Goal: Transaction & Acquisition: Purchase product/service

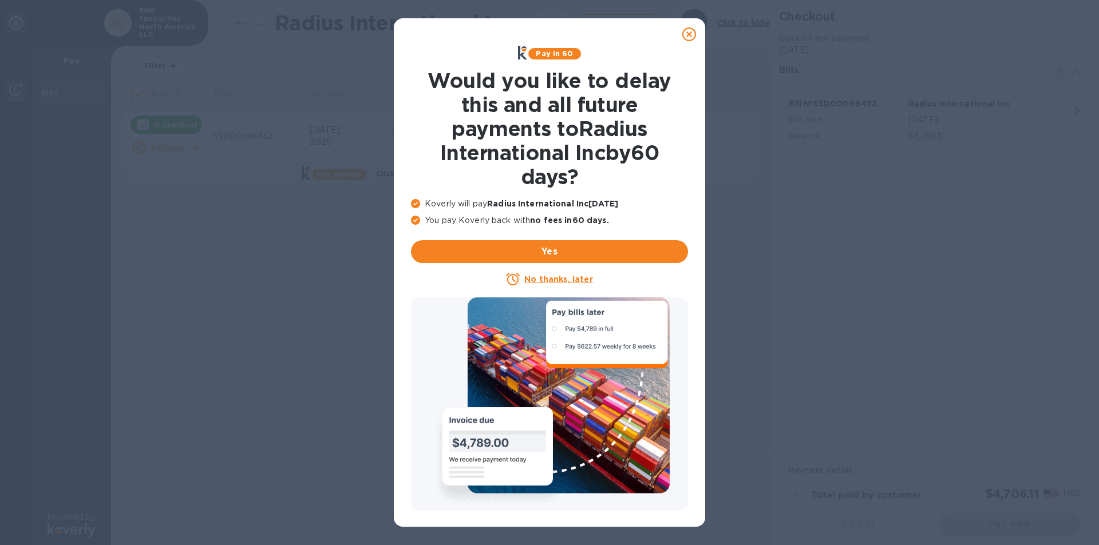
click at [528, 278] on u "No thanks, later" at bounding box center [558, 279] width 68 height 9
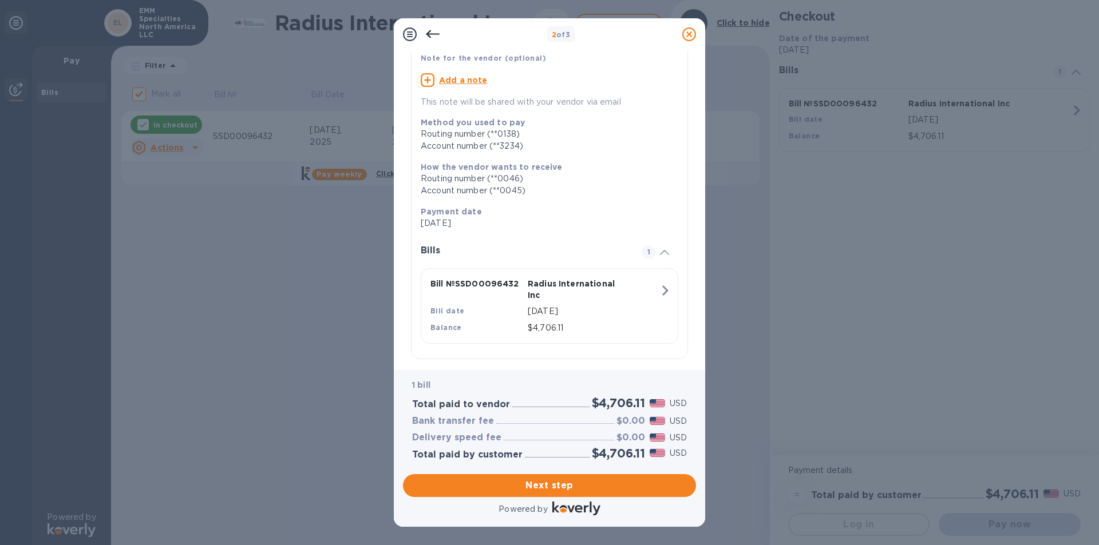
scroll to position [93, 0]
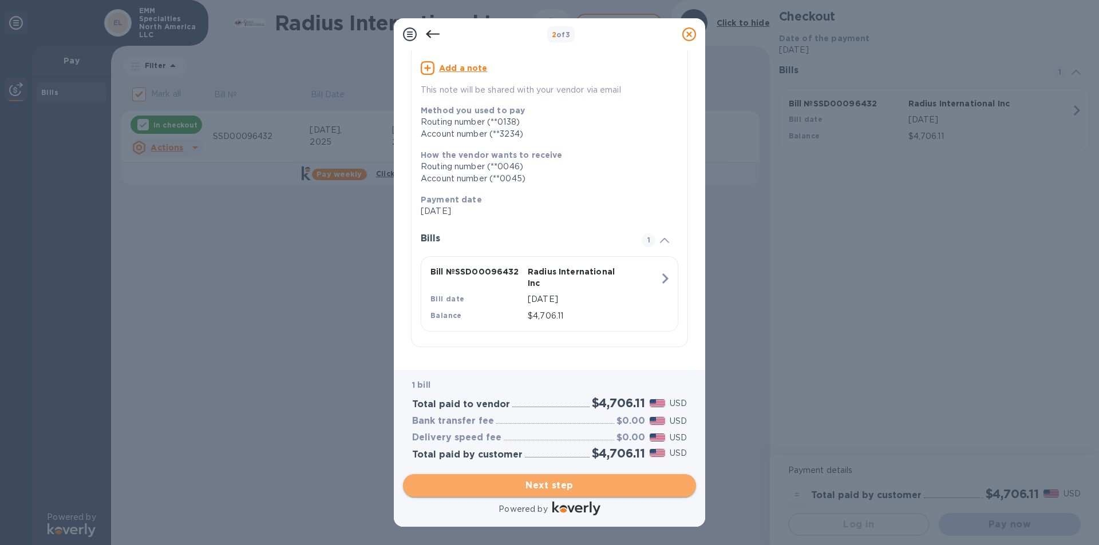
click at [567, 483] on span "Next step" at bounding box center [549, 486] width 275 height 14
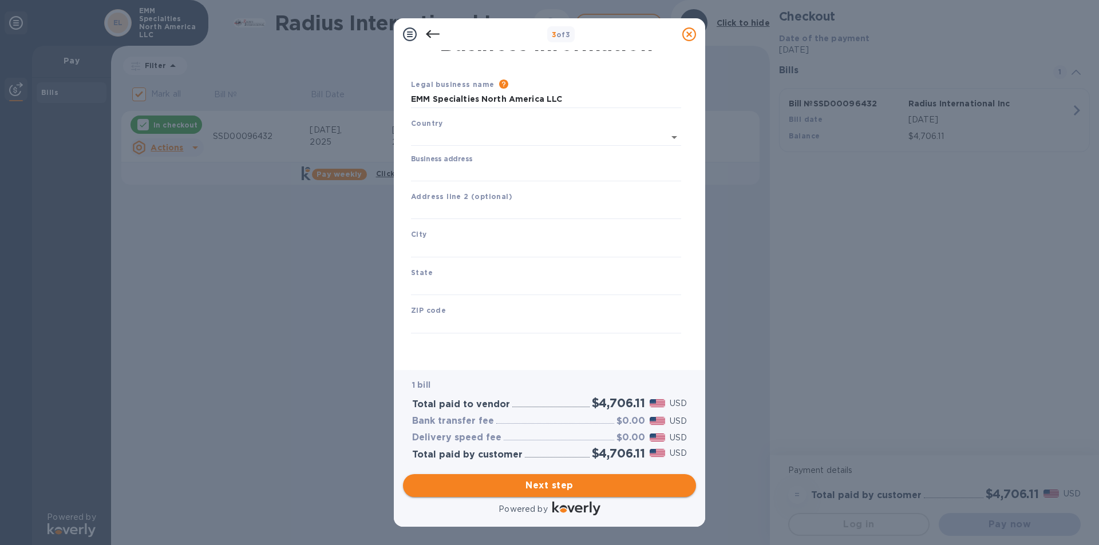
type input "[GEOGRAPHIC_DATA]"
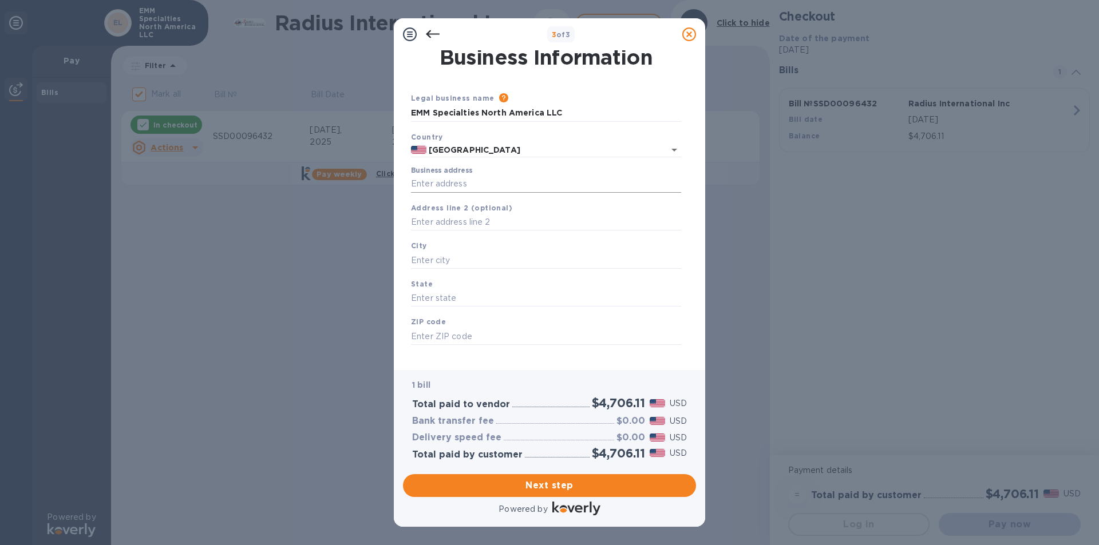
scroll to position [0, 0]
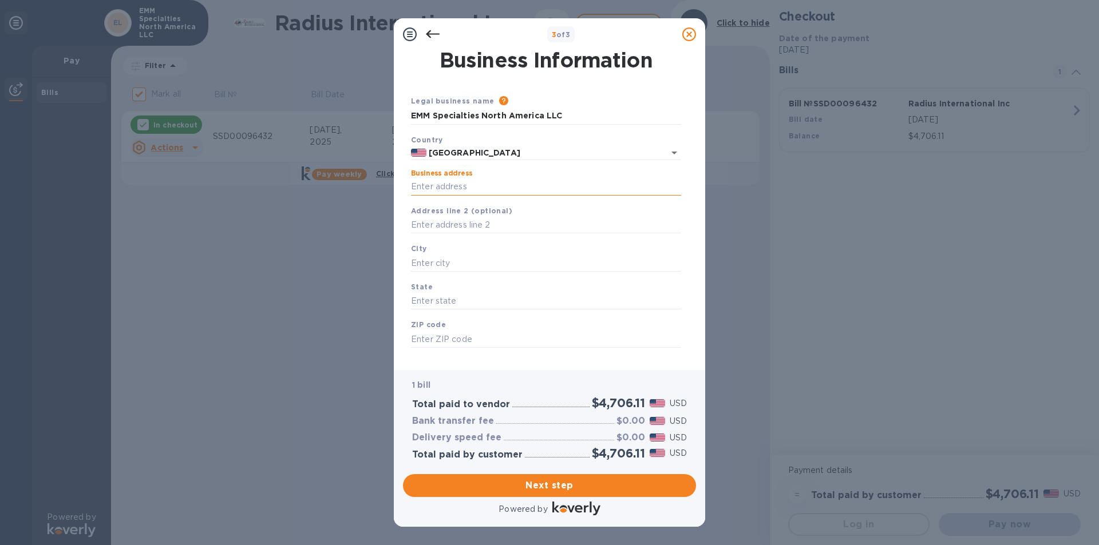
click at [443, 191] on input "Business address" at bounding box center [546, 187] width 270 height 17
type input "[STREET_ADDRESS]"
click at [439, 265] on input "text" at bounding box center [546, 263] width 270 height 17
type input "fall river"
type input "ma"
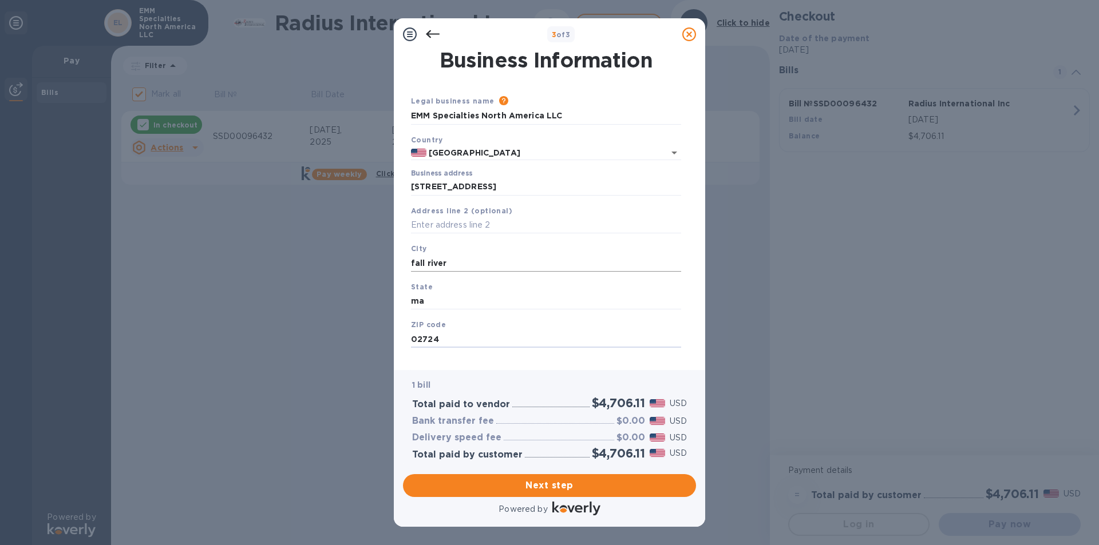
type input "02724"
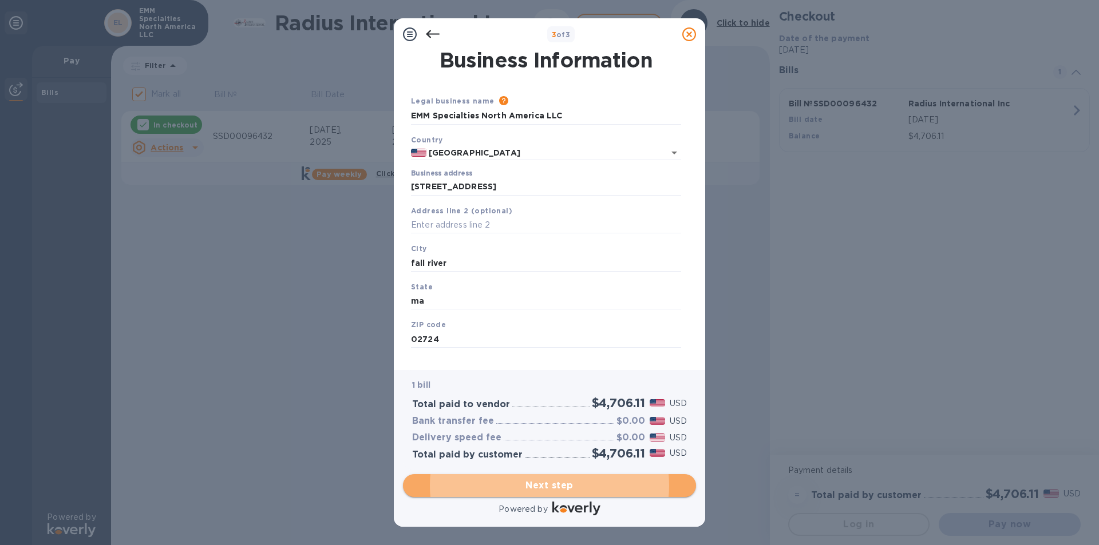
click at [532, 484] on span "Next step" at bounding box center [549, 486] width 275 height 14
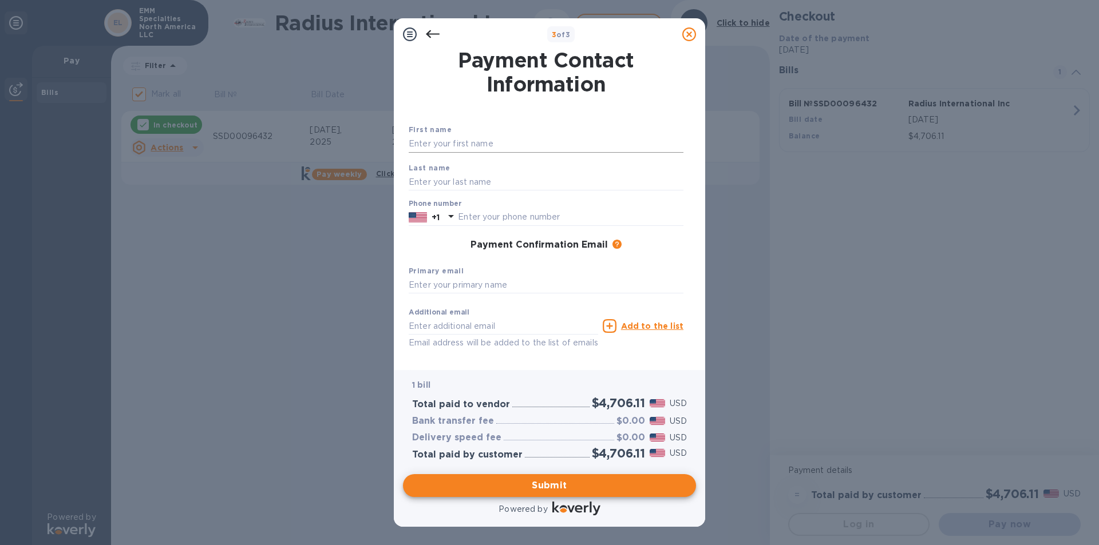
click at [450, 141] on input "text" at bounding box center [546, 144] width 275 height 17
type input "[PERSON_NAME]"
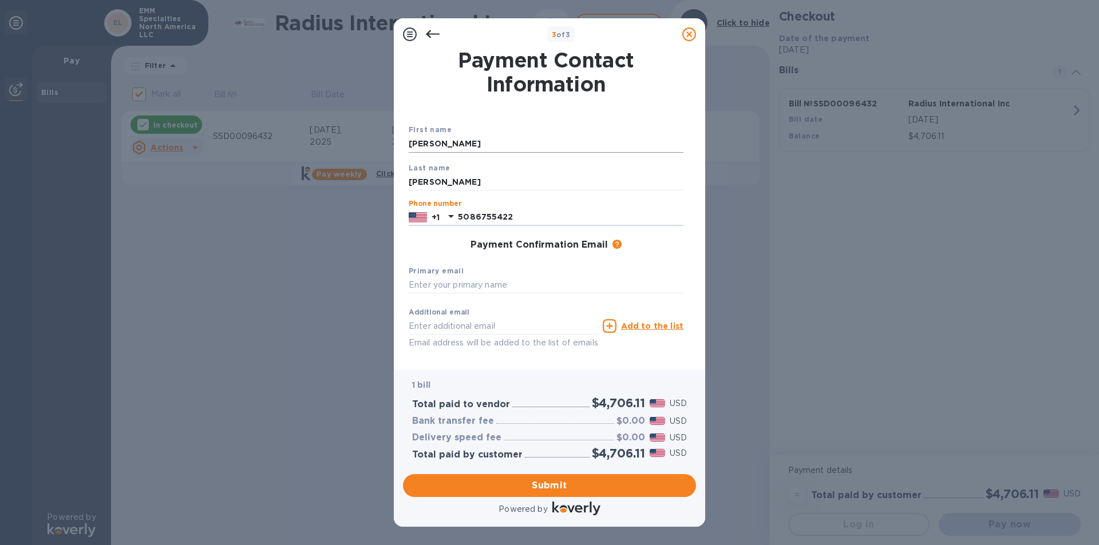
type input "5086755422"
type input "[PERSON_NAME][EMAIL_ADDRESS][PERSON_NAME][DOMAIN_NAME]"
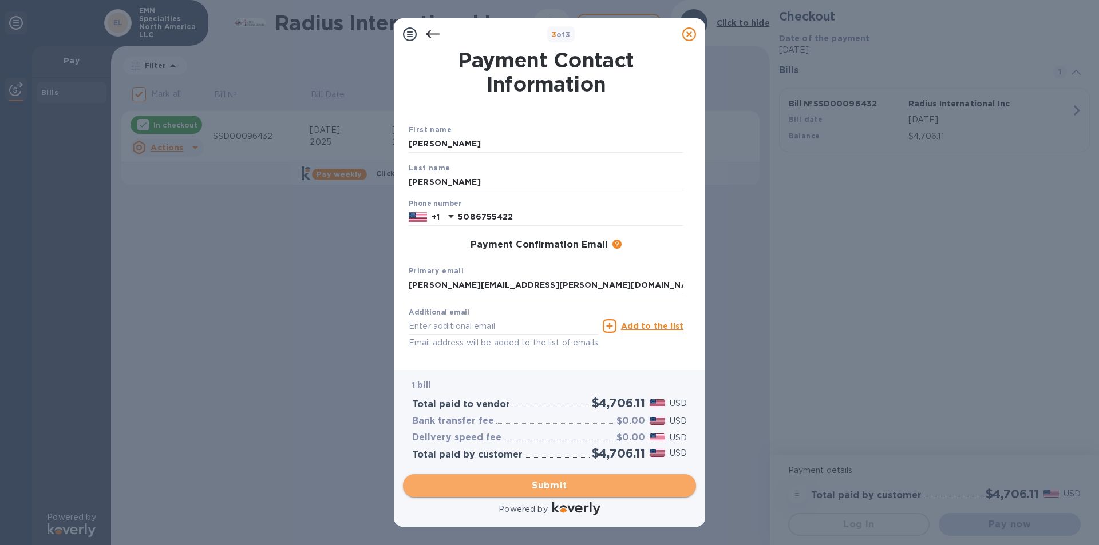
click at [552, 485] on span "Submit" at bounding box center [549, 486] width 275 height 14
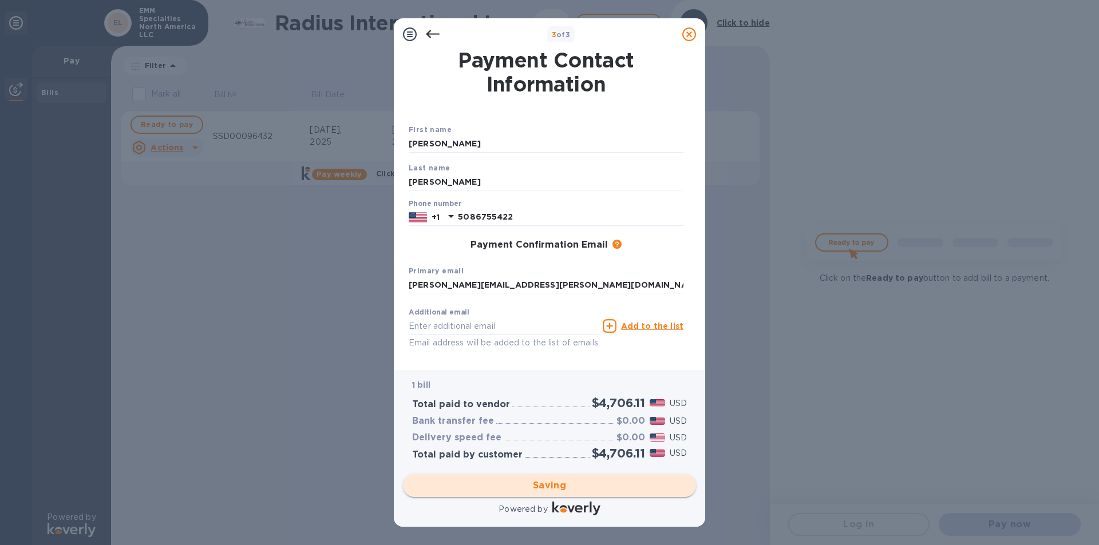
checkbox input "false"
